Goal: Navigation & Orientation: Find specific page/section

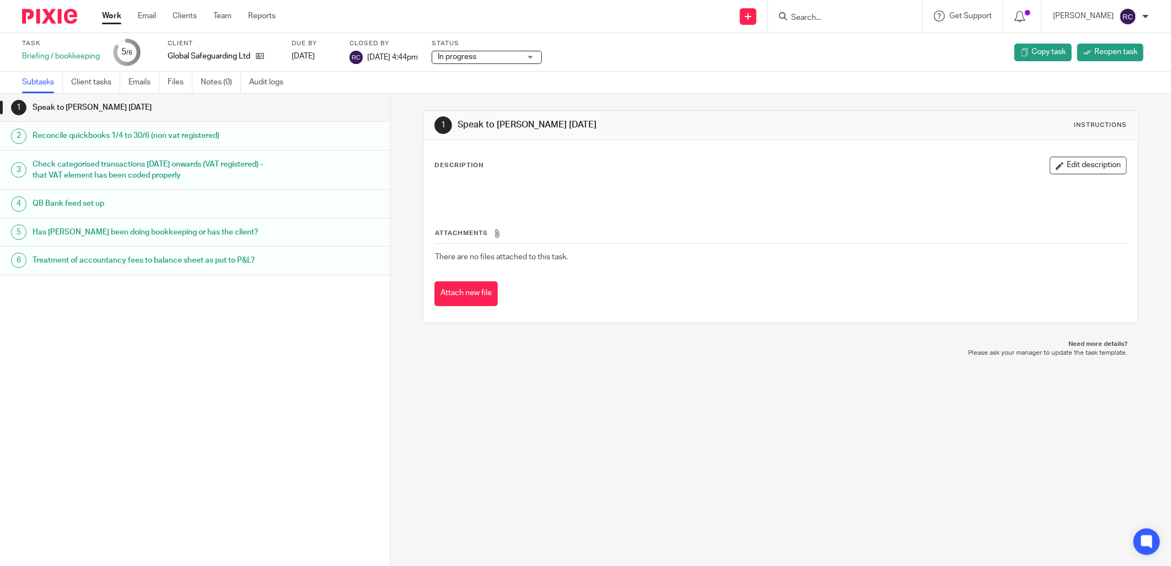
click at [812, 19] on input "Search" at bounding box center [839, 18] width 99 height 10
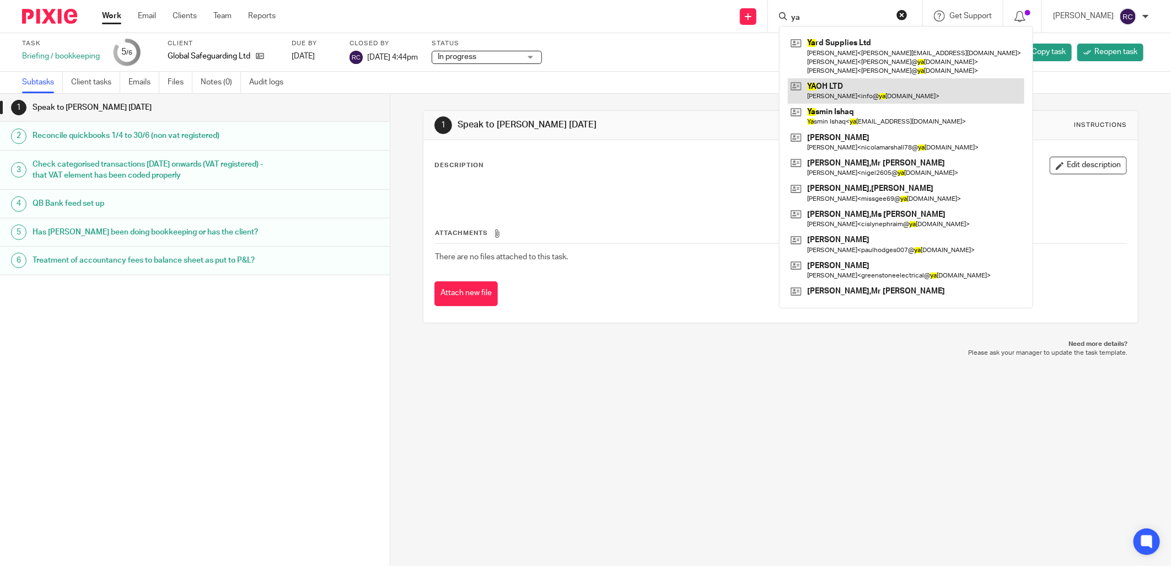
type input "ya"
click at [832, 94] on link at bounding box center [906, 90] width 237 height 25
click at [835, 88] on link at bounding box center [906, 90] width 237 height 25
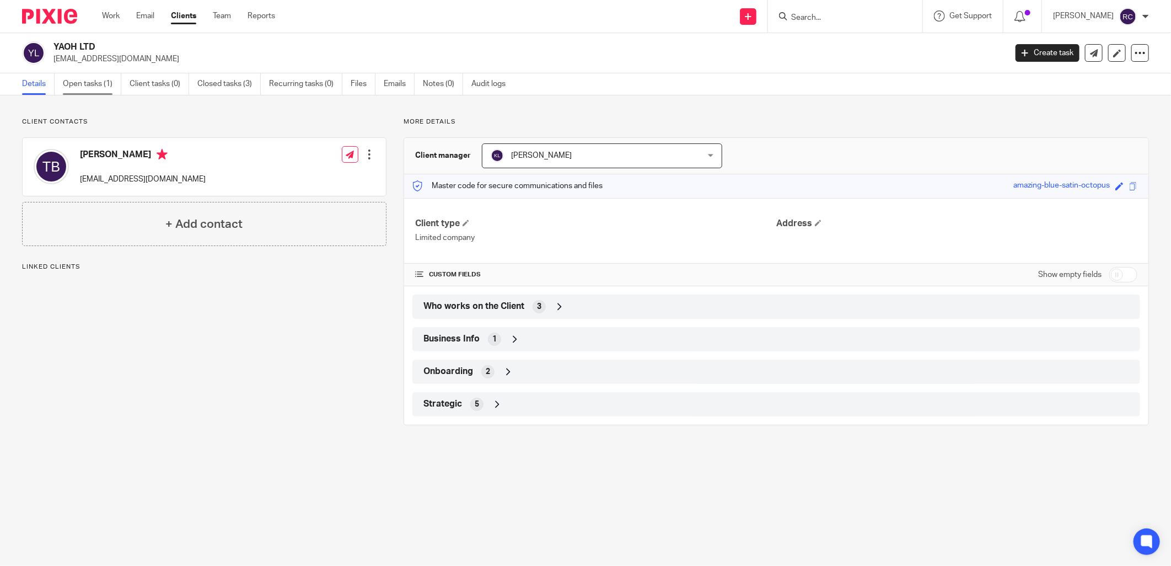
click at [79, 83] on link "Open tasks (1)" at bounding box center [92, 84] width 58 height 22
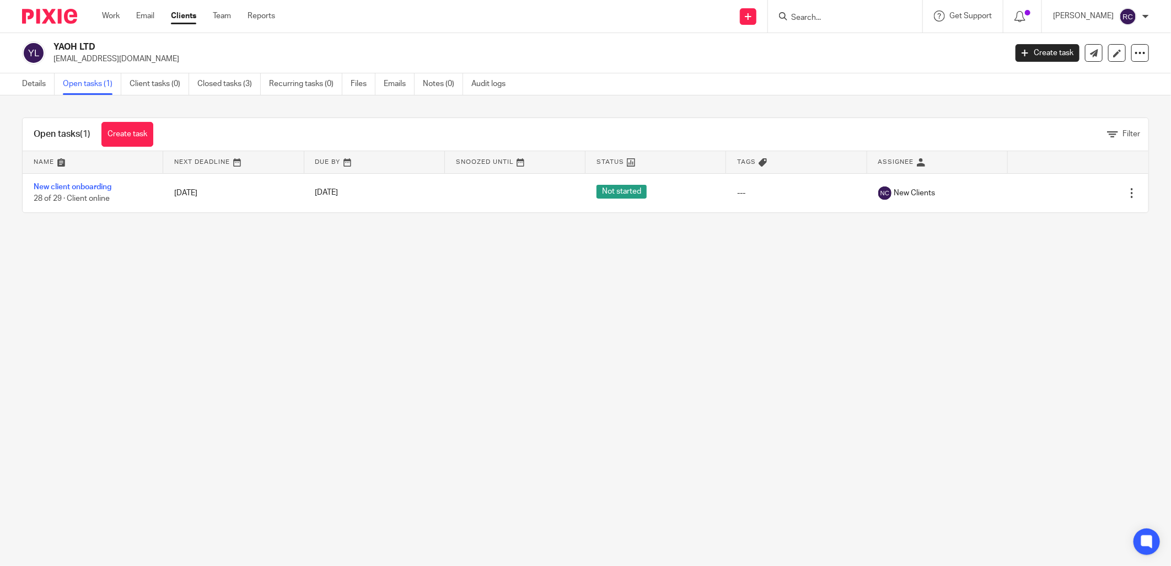
click at [796, 18] on input "Search" at bounding box center [839, 18] width 99 height 10
click at [852, 18] on input "Search" at bounding box center [839, 18] width 99 height 10
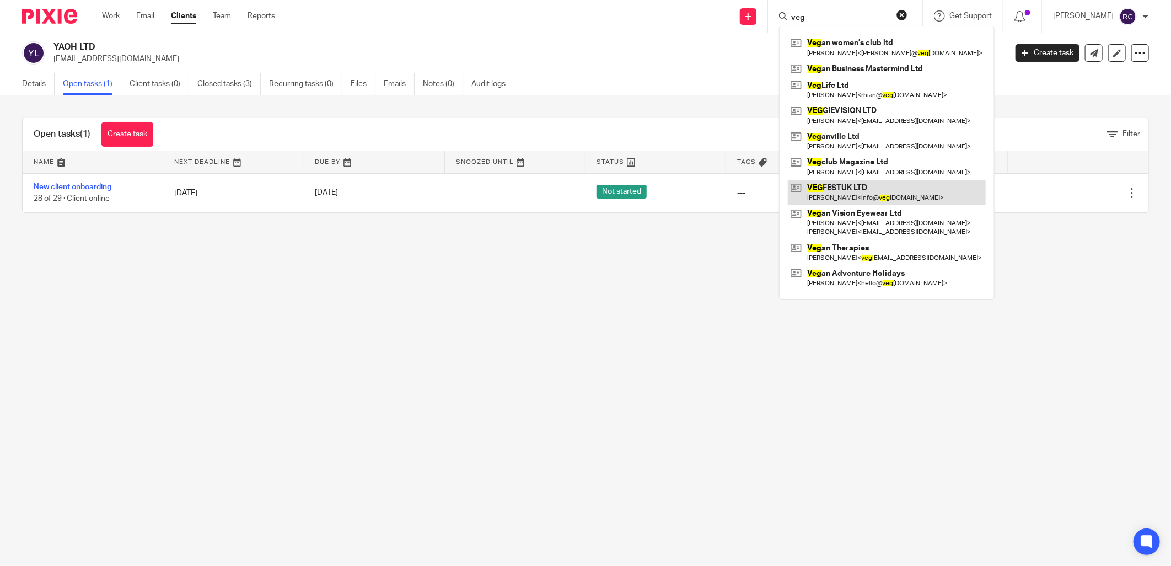
type input "veg"
click at [878, 194] on link at bounding box center [887, 192] width 198 height 25
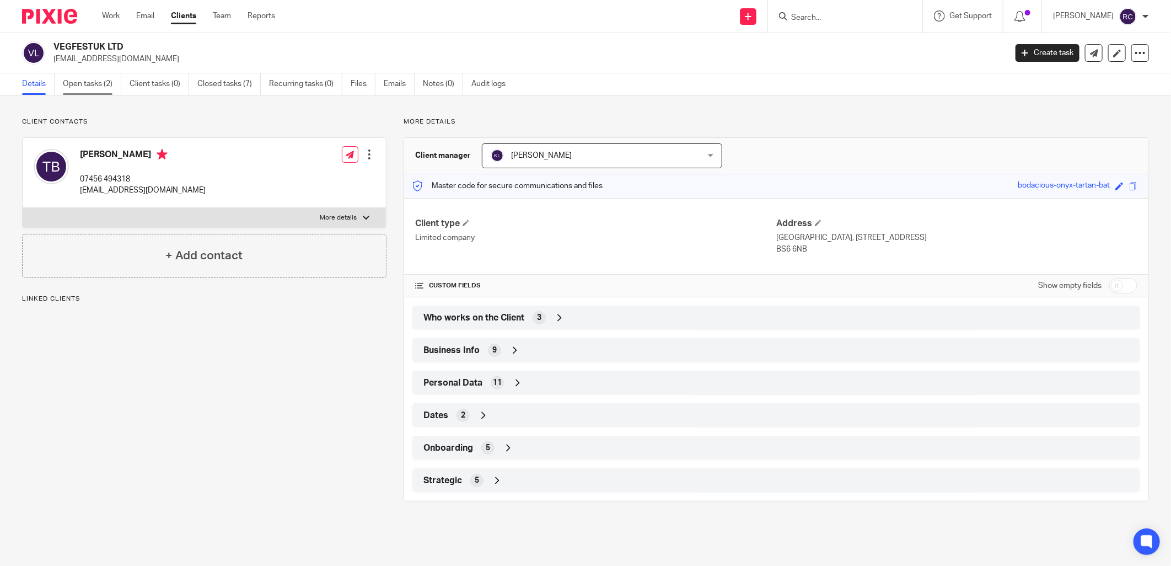
click at [98, 82] on link "Open tasks (2)" at bounding box center [92, 84] width 58 height 22
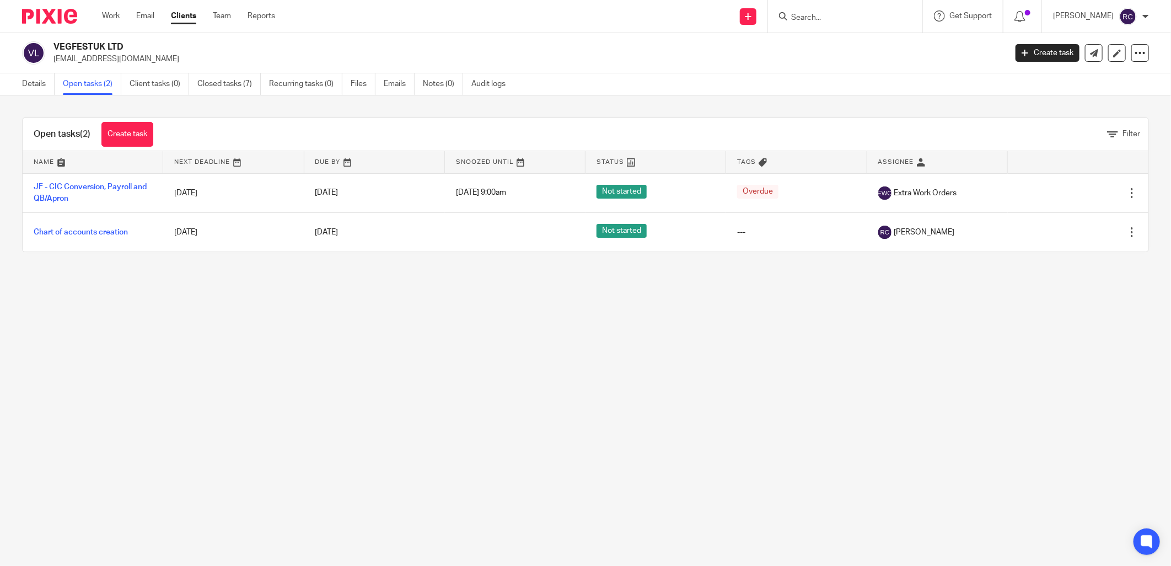
click at [814, 13] on input "Search" at bounding box center [839, 18] width 99 height 10
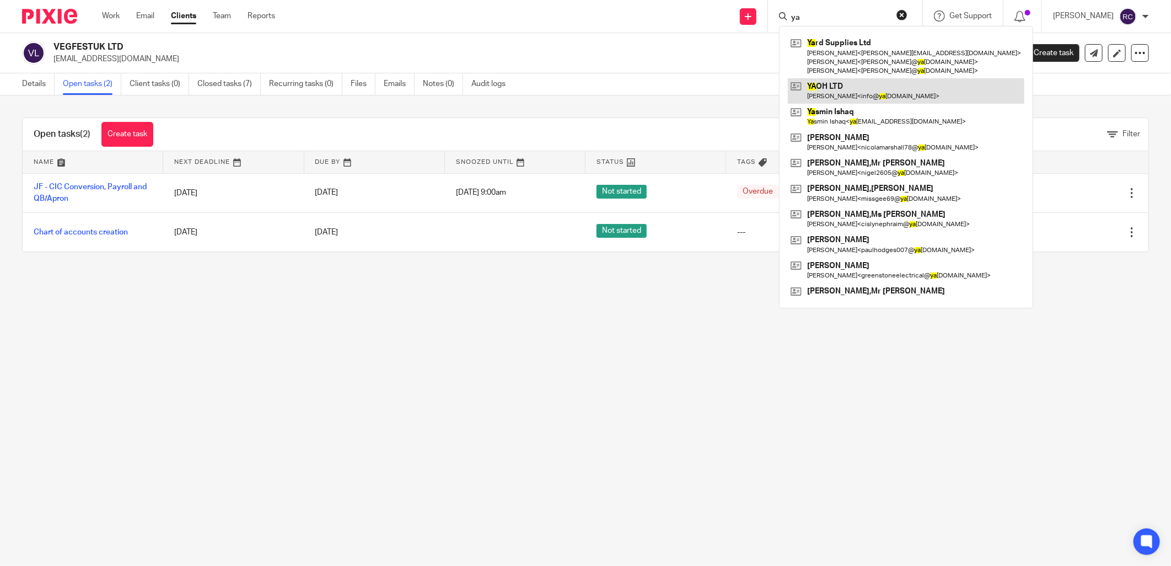
type input "ya"
click at [824, 90] on link at bounding box center [906, 90] width 237 height 25
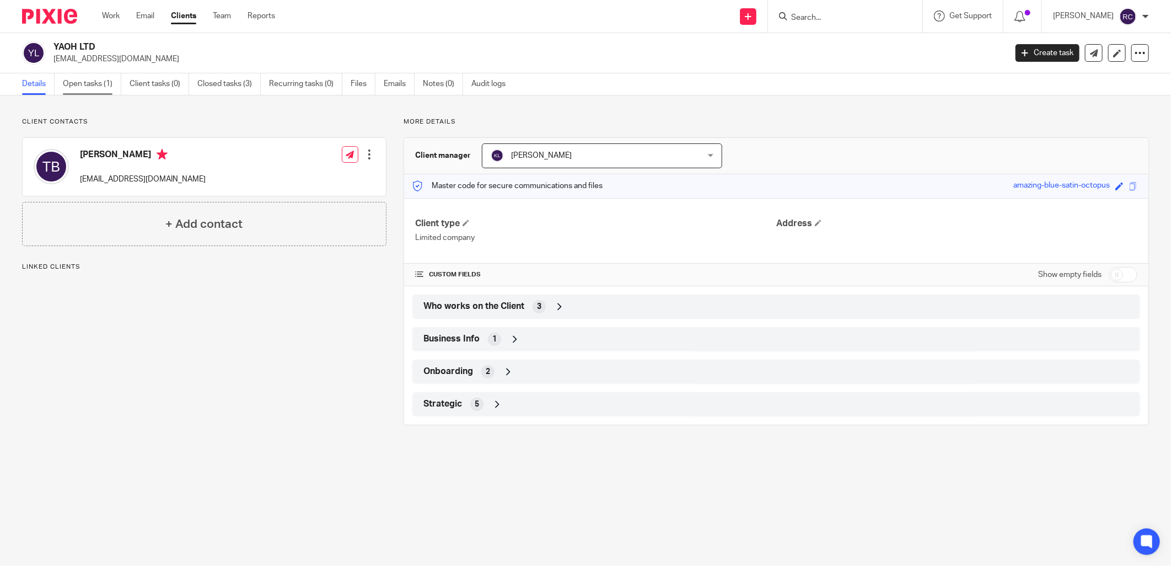
click at [89, 83] on link "Open tasks (1)" at bounding box center [92, 84] width 58 height 22
